Goal: Check status

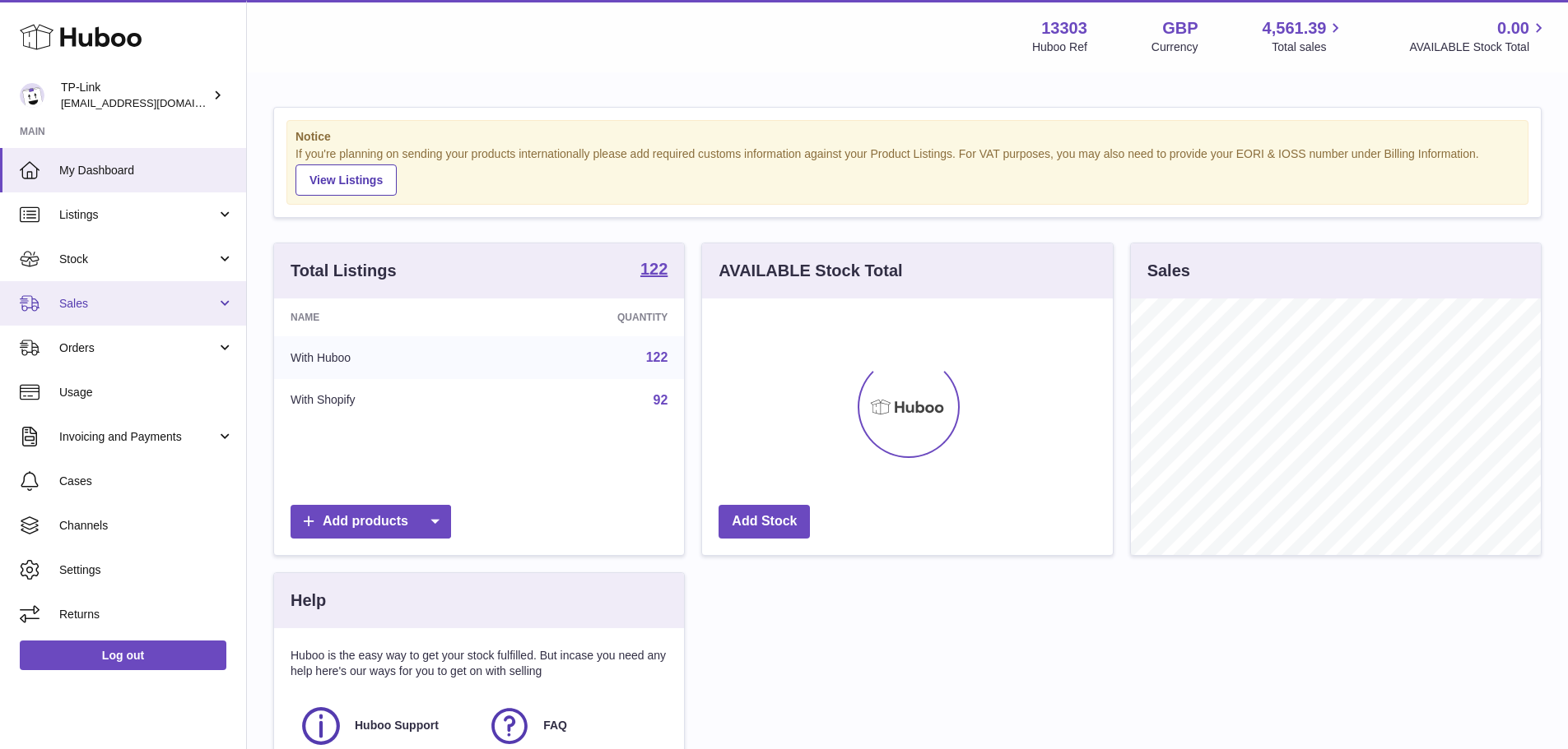
scroll to position [257, 411]
click at [142, 296] on span "Sales" at bounding box center [137, 304] width 157 height 16
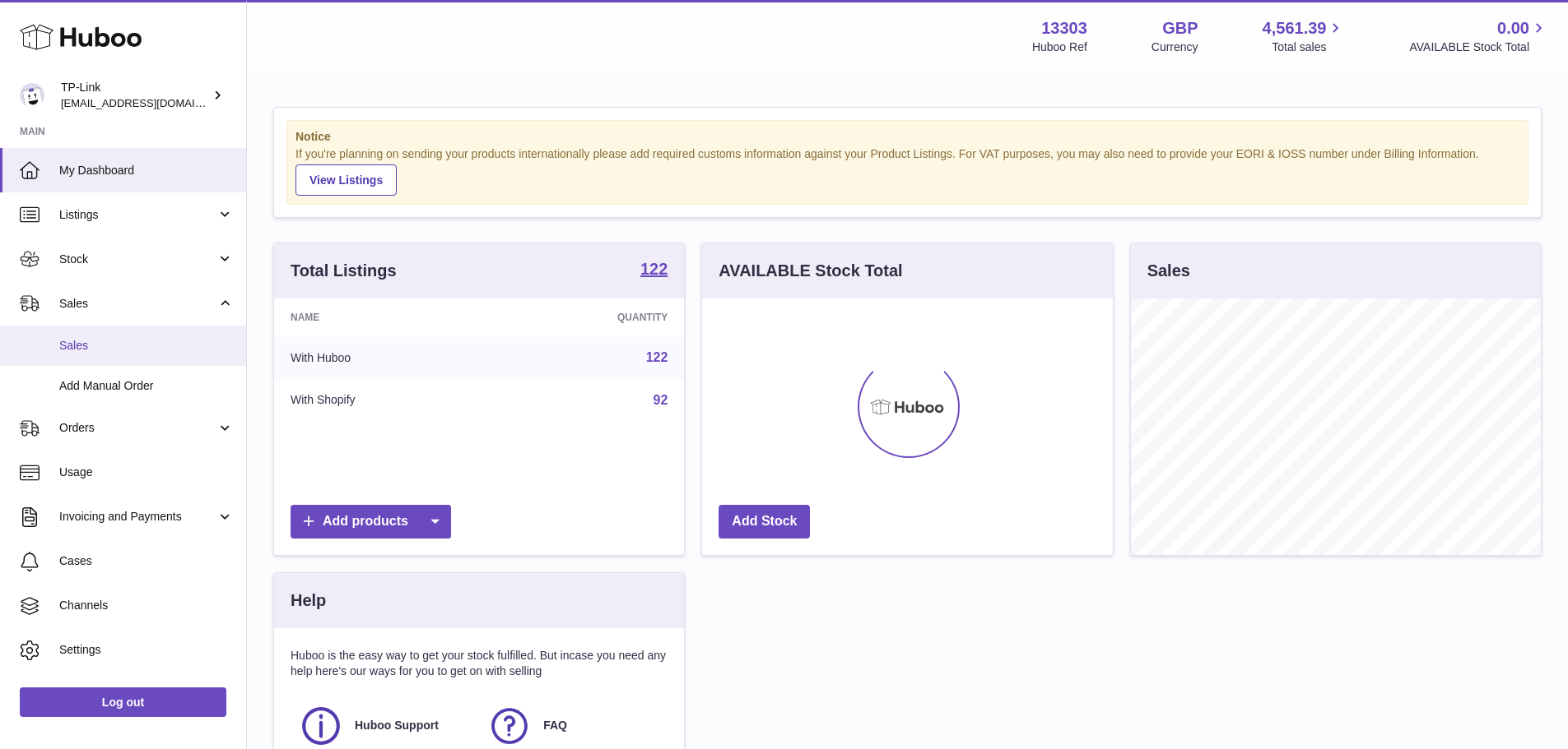
click at [137, 327] on link "Sales" at bounding box center [122, 346] width 246 height 40
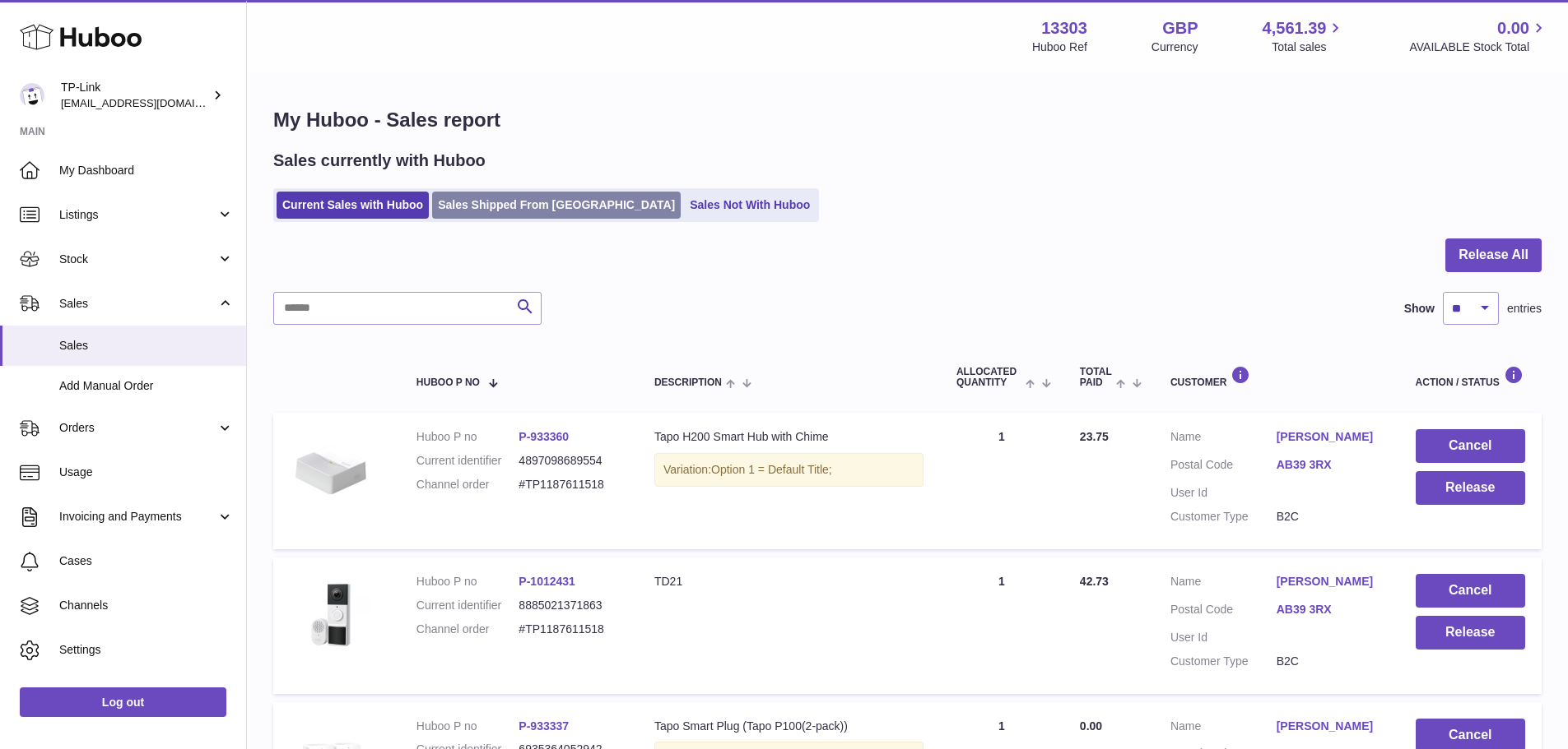
click at [562, 209] on link "Sales Shipped From [GEOGRAPHIC_DATA]" at bounding box center [556, 204] width 249 height 27
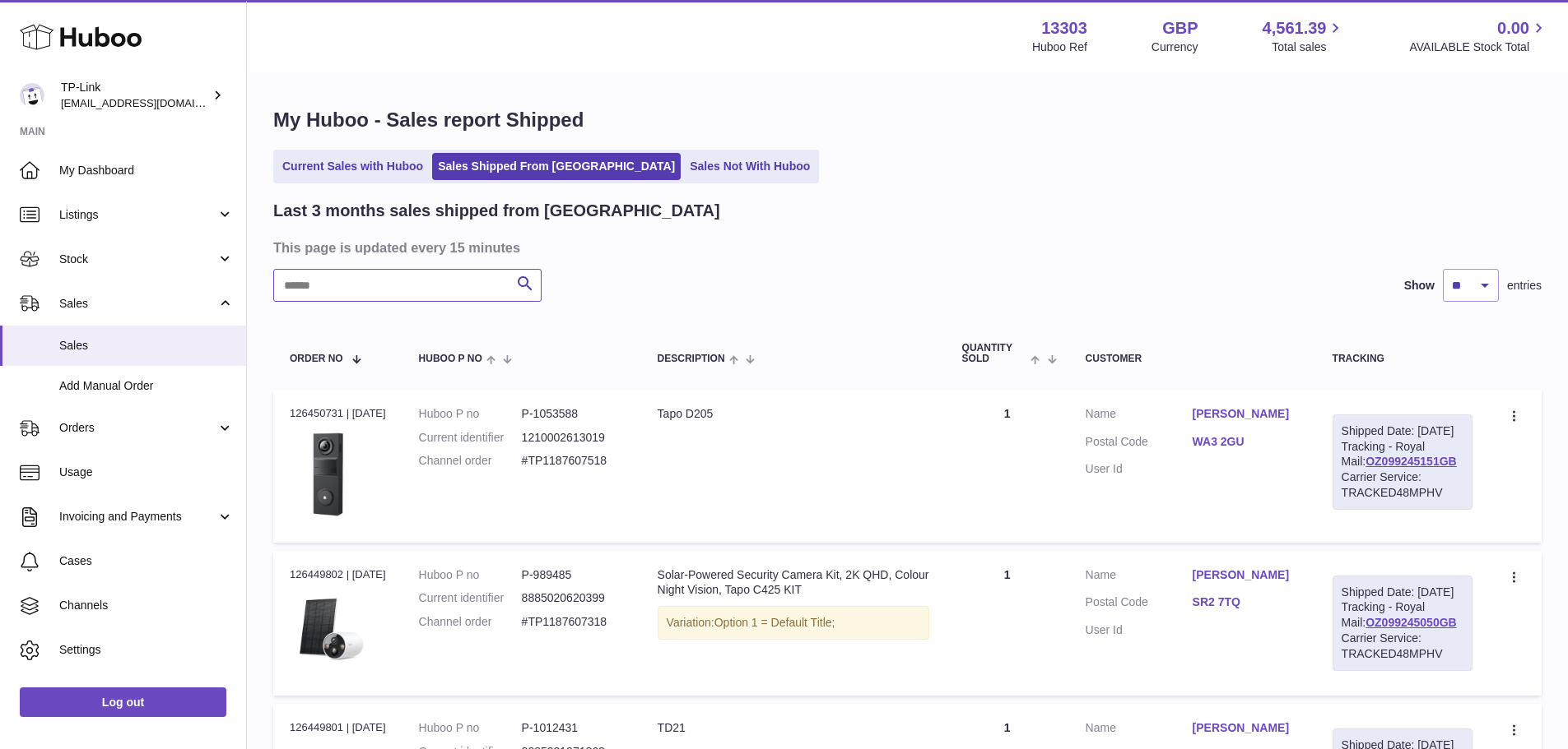
click at [409, 293] on input "text" at bounding box center [407, 285] width 268 height 33
paste input "**********"
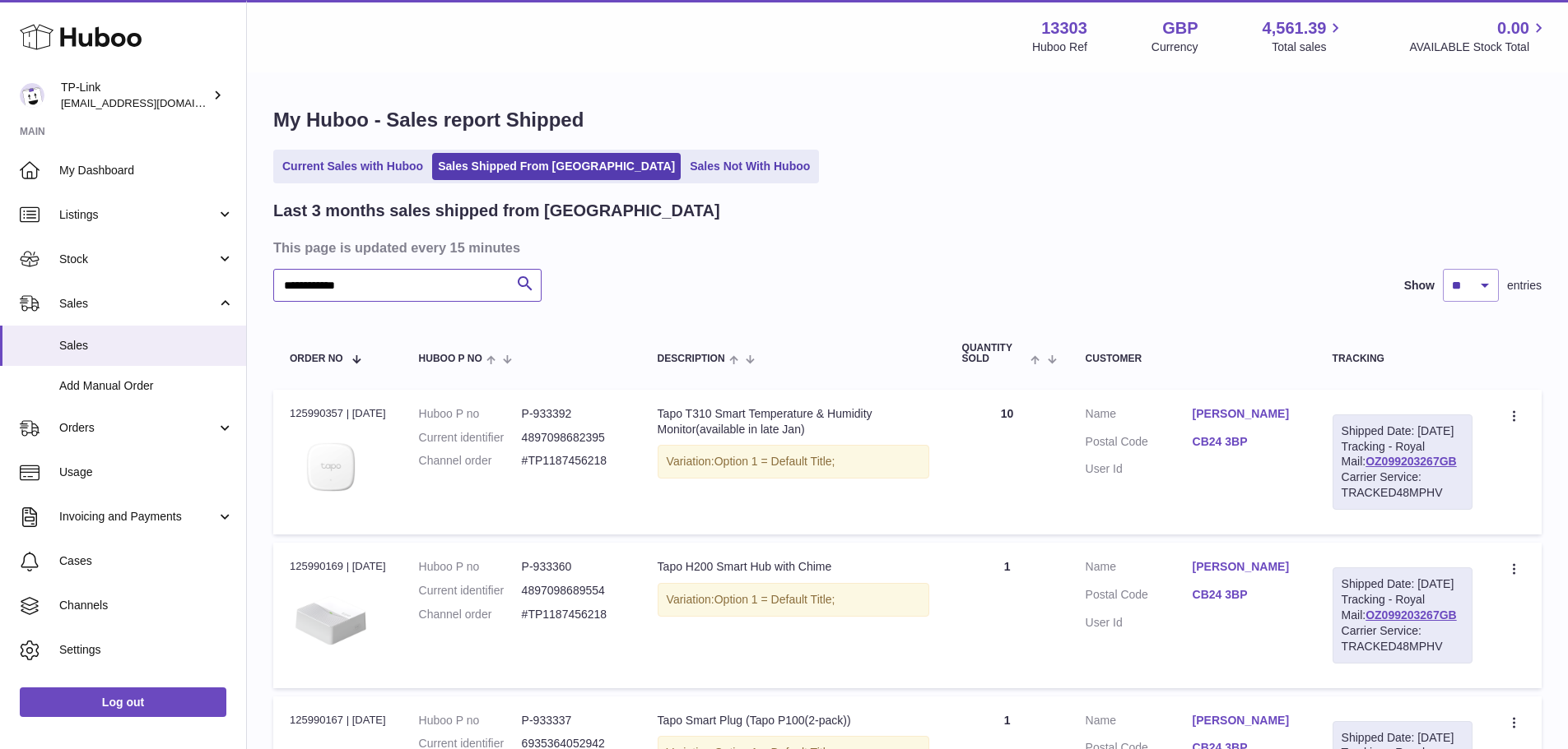
type input "**********"
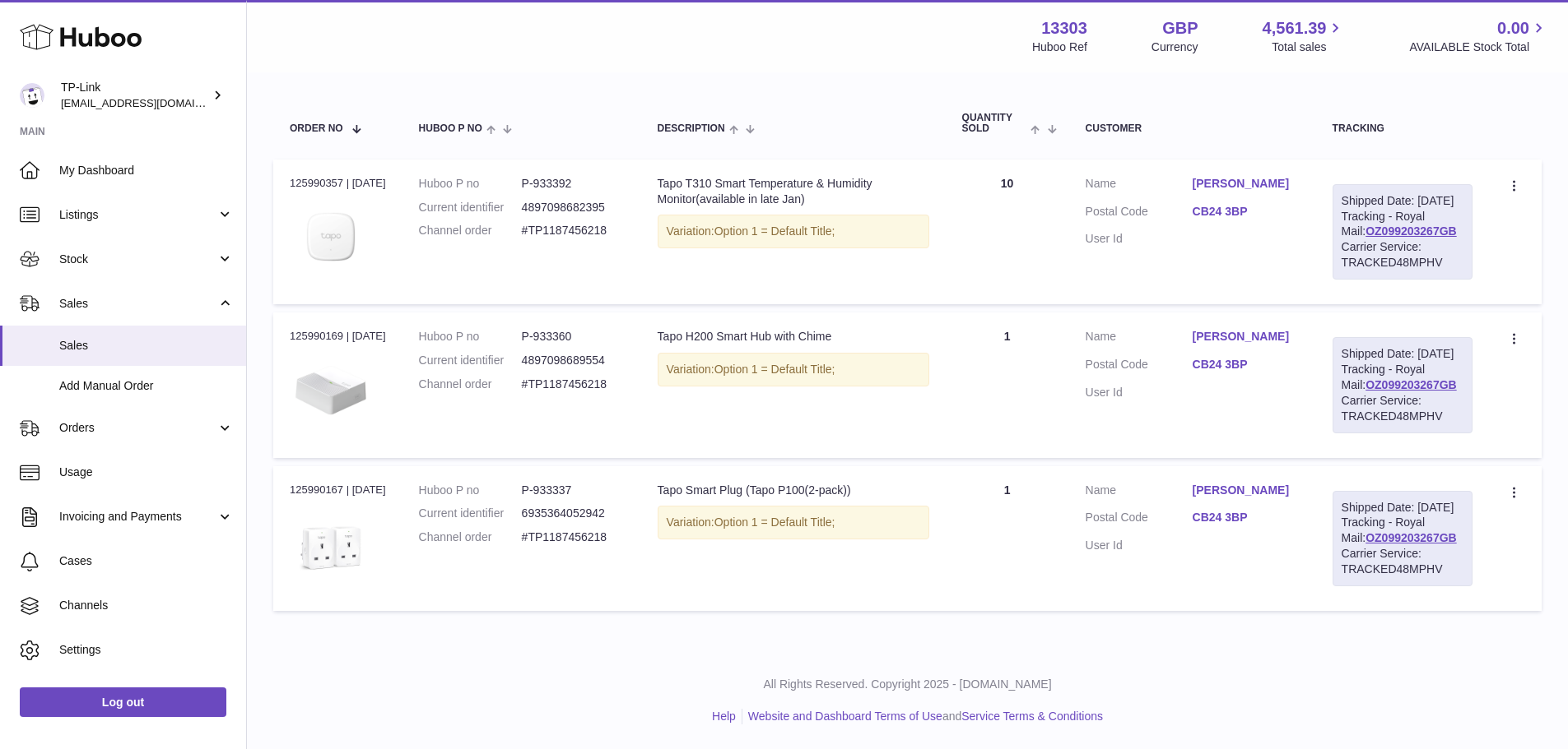
scroll to position [241, 0]
drag, startPoint x: 1199, startPoint y: 210, endPoint x: 1259, endPoint y: 209, distance: 60.0
click at [1259, 209] on dd "CB24 3BP" at bounding box center [1246, 213] width 107 height 19
copy link "CB24 3BP"
click at [1423, 237] on link "OZ099203267GB" at bounding box center [1411, 231] width 91 height 13
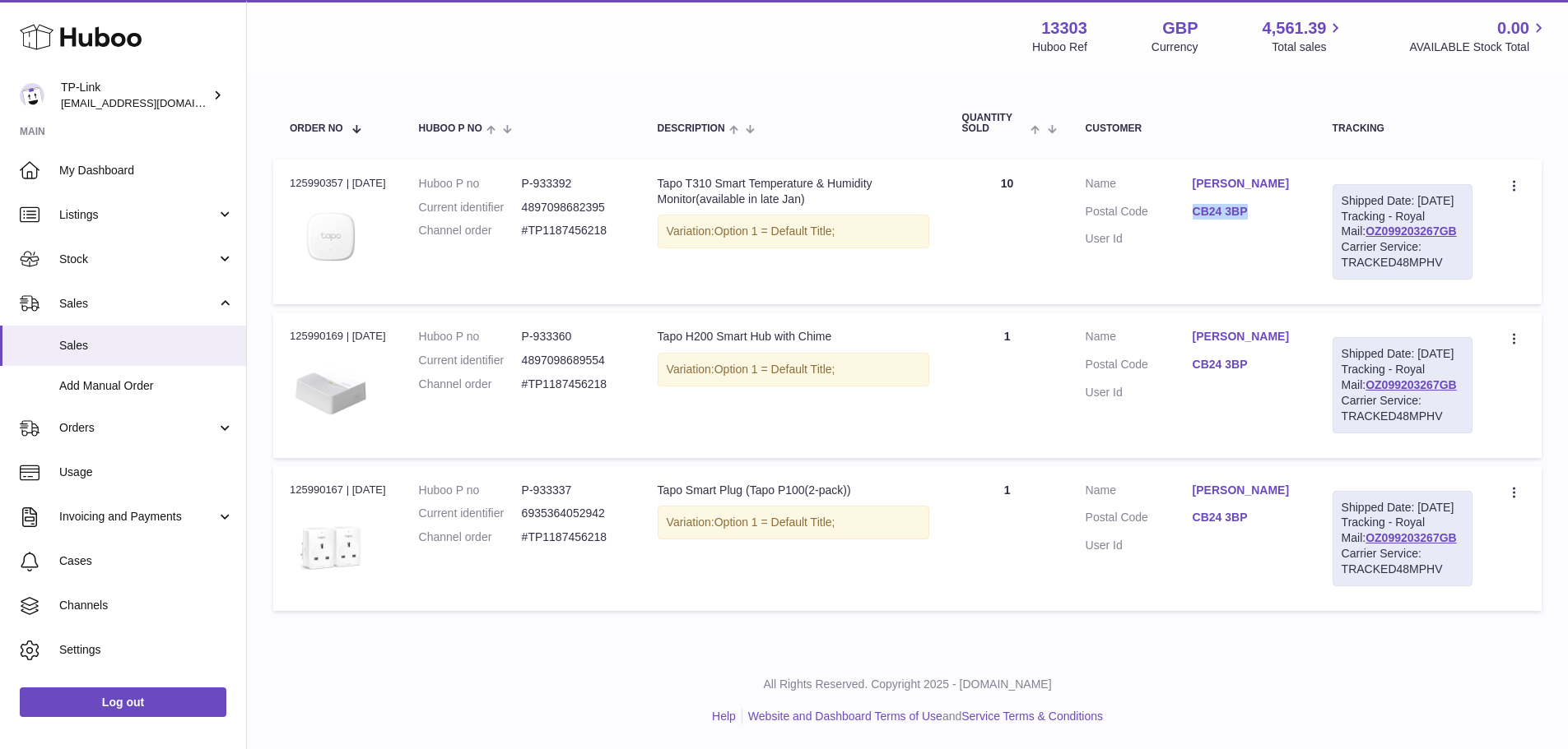
click at [822, 163] on td "Description Tapo T310 Smart Temperature & Humidity Monitor(available in late Ja…" at bounding box center [793, 231] width 305 height 144
click at [930, 240] on td "Description Tapo T310 Smart Temperature & Humidity Monitor(available in late Ja…" at bounding box center [793, 231] width 305 height 144
click at [867, 194] on div "Tapo T310 Smart Temperature & Humidity Monitor(available in late Jan)" at bounding box center [793, 191] width 272 height 31
click at [324, 176] on div "Order no 125990357 | 5th Oct" at bounding box center [338, 183] width 97 height 15
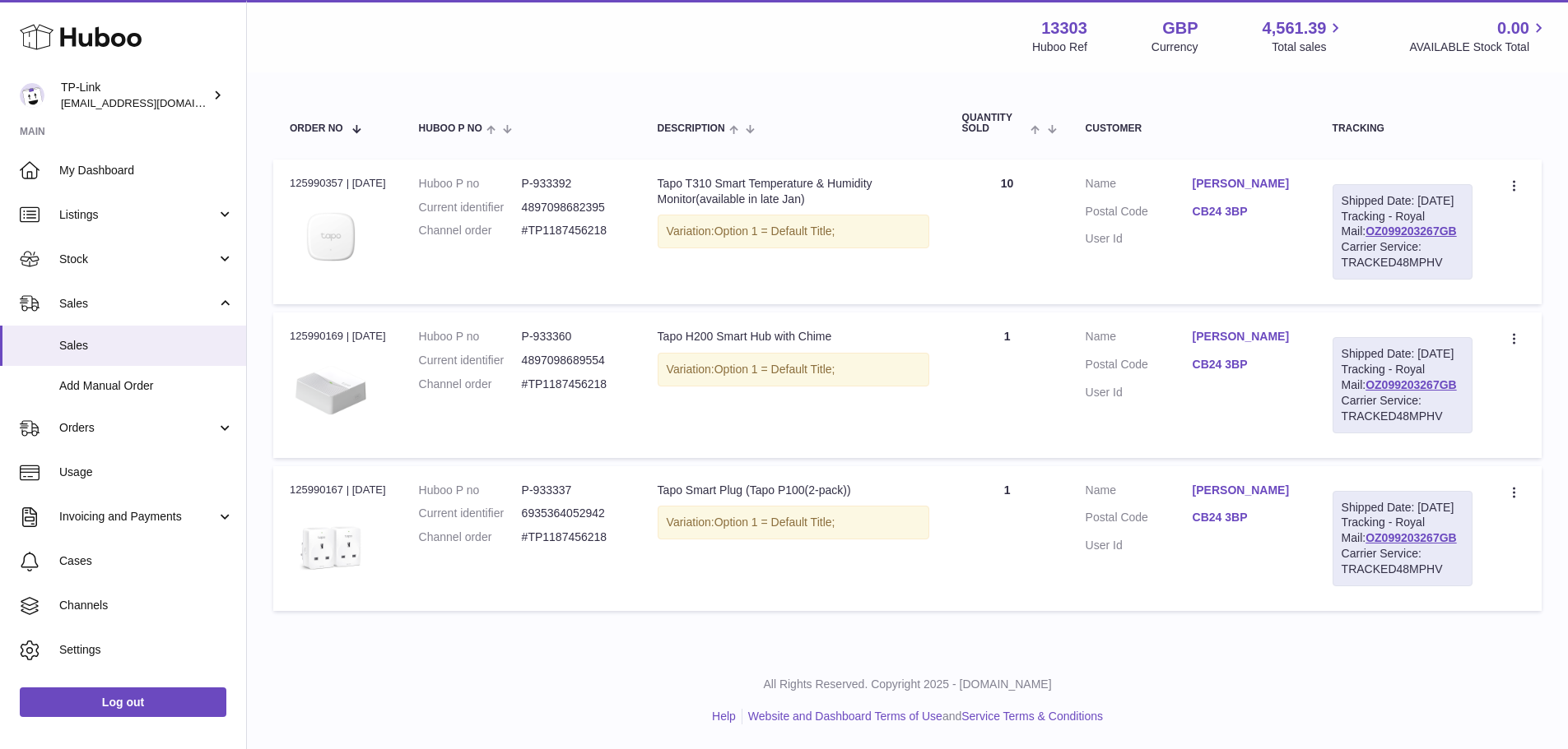
copy div "125990357"
click at [679, 345] on div "Tapo H200 Smart Hub with Chime" at bounding box center [793, 337] width 272 height 16
click at [563, 182] on dl "Huboo P no P-933392 Current identifier 4897098682395 Channel order #TP1187456218" at bounding box center [521, 212] width 205 height 72
click at [561, 176] on dd "P-933392" at bounding box center [574, 183] width 103 height 16
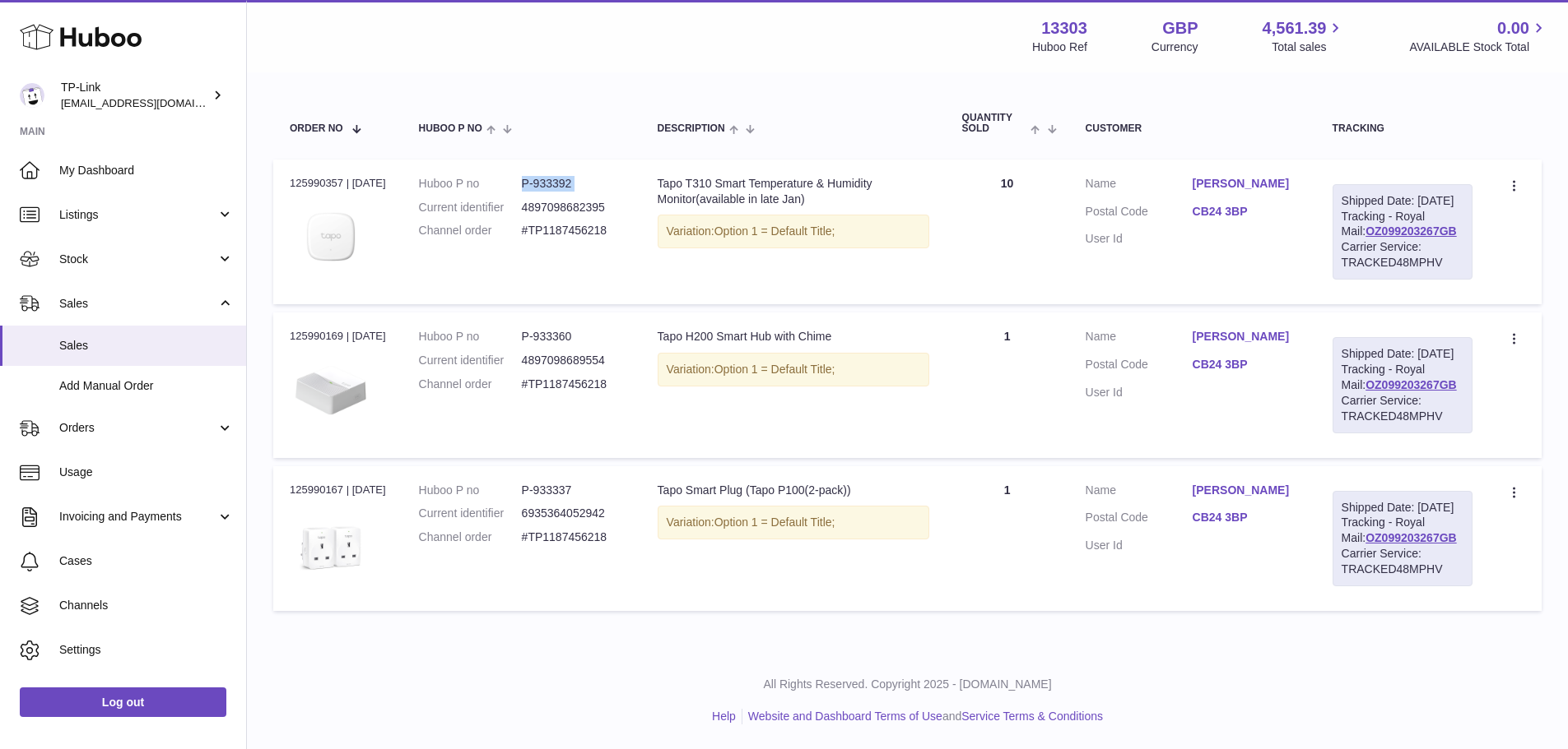
click at [561, 176] on dd "P-933392" at bounding box center [574, 183] width 103 height 16
copy dl "P-933392"
